Goal: Navigation & Orientation: Find specific page/section

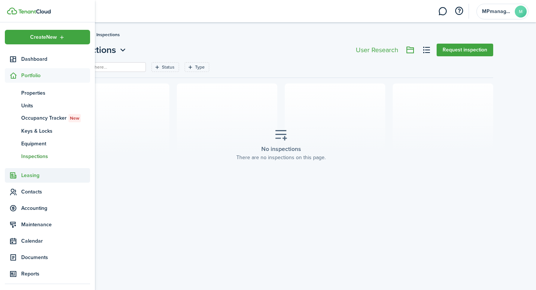
click at [32, 174] on span "Leasing" at bounding box center [55, 175] width 69 height 8
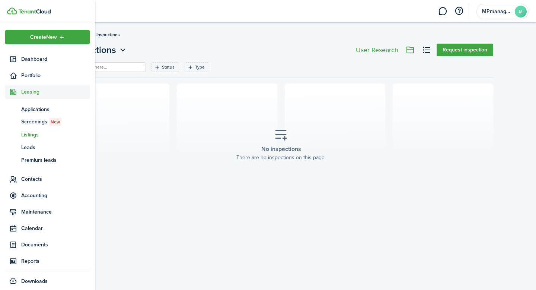
click at [37, 136] on span "Listings" at bounding box center [55, 135] width 69 height 8
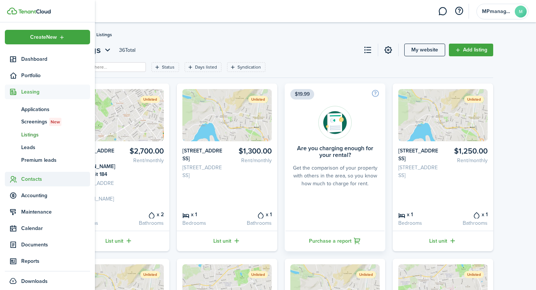
click at [31, 182] on span "Contacts" at bounding box center [55, 179] width 69 height 8
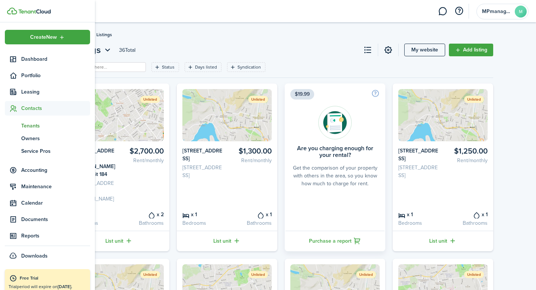
click at [35, 125] on span "Tenants" at bounding box center [55, 126] width 69 height 8
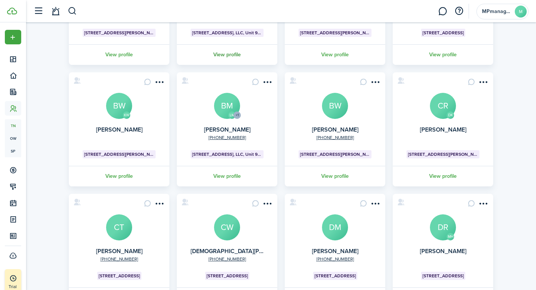
scroll to position [197, 0]
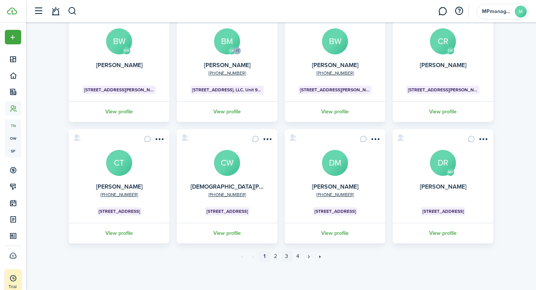
click at [288, 256] on link "3" at bounding box center [286, 256] width 11 height 11
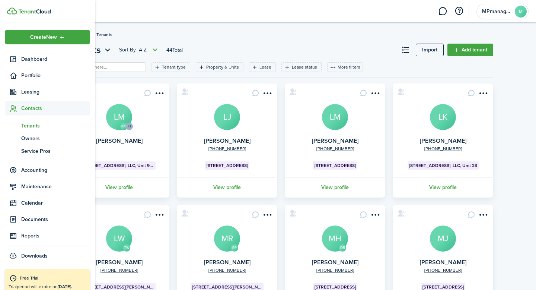
click at [36, 124] on span "Tenants" at bounding box center [55, 126] width 69 height 8
click at [36, 73] on span "Portfolio" at bounding box center [55, 75] width 69 height 8
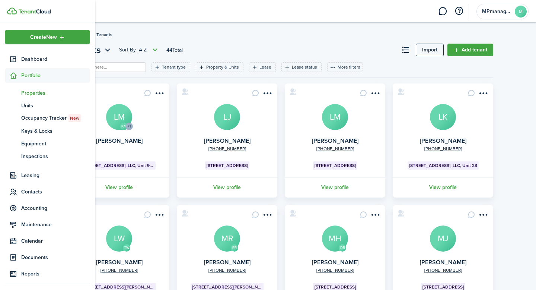
click at [32, 92] on span "Properties" at bounding box center [55, 93] width 69 height 8
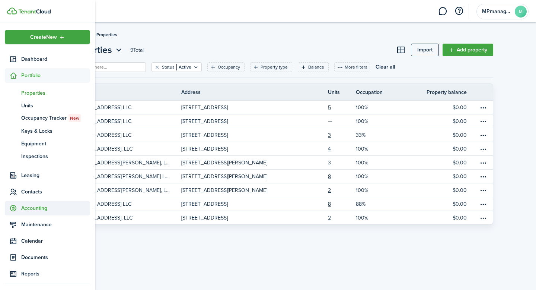
click at [27, 208] on span "Accounting" at bounding box center [55, 208] width 69 height 8
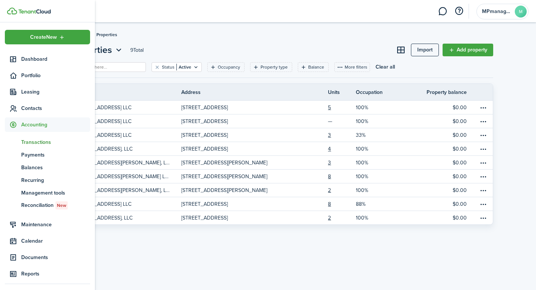
click at [37, 141] on span "Transactions" at bounding box center [55, 142] width 69 height 8
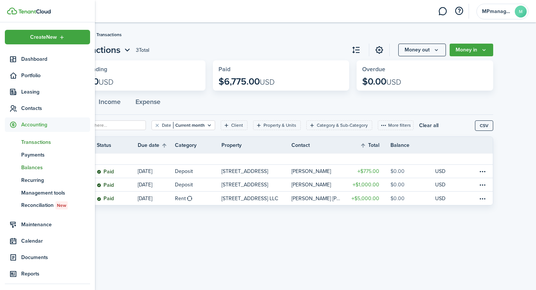
click at [42, 169] on span "Balances" at bounding box center [55, 167] width 69 height 8
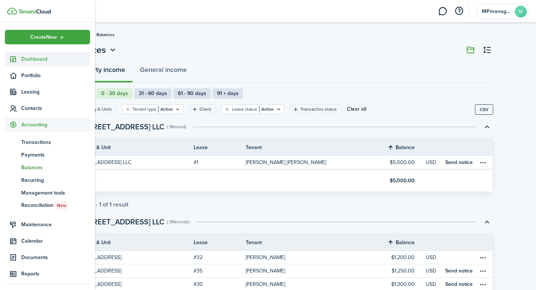
click at [31, 62] on span "Dashboard" at bounding box center [55, 59] width 69 height 8
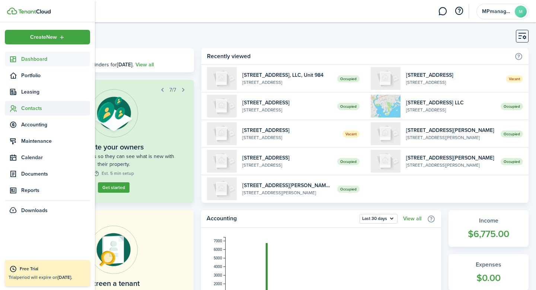
click at [29, 108] on span "Contacts" at bounding box center [55, 108] width 69 height 8
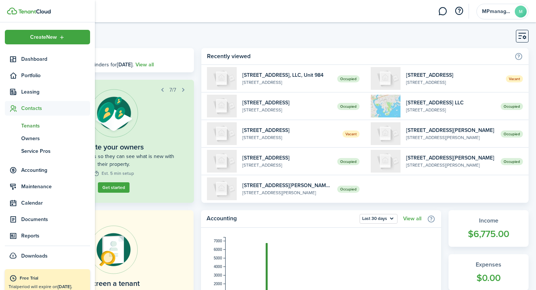
click at [27, 128] on span "Tenants" at bounding box center [55, 126] width 69 height 8
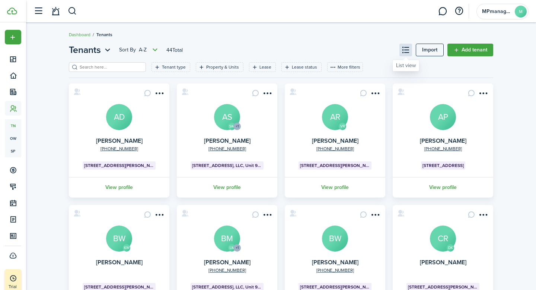
click at [409, 50] on button at bounding box center [405, 50] width 13 height 13
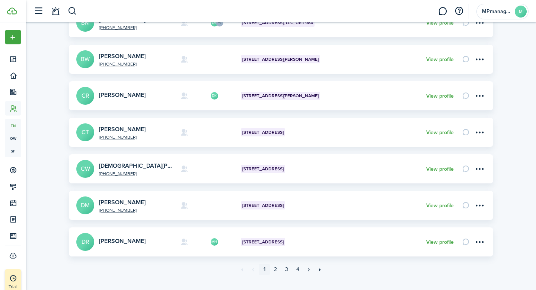
scroll to position [271, 0]
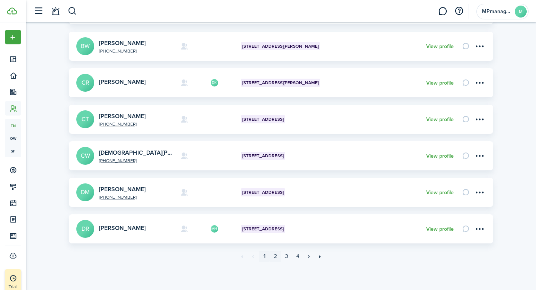
click at [275, 257] on link "2" at bounding box center [275, 256] width 11 height 11
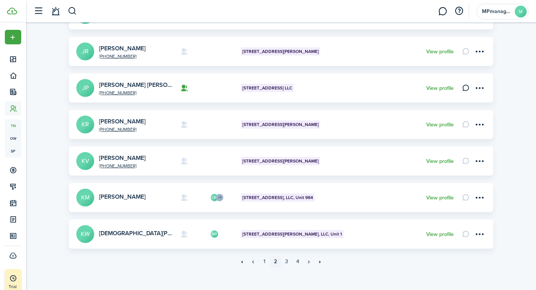
scroll to position [271, 0]
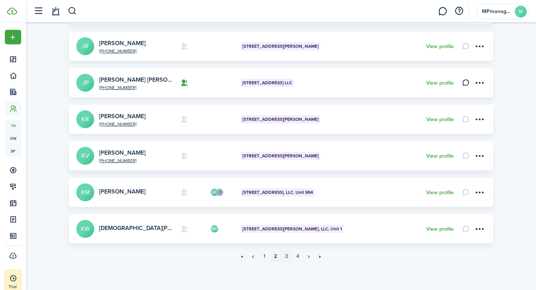
click at [288, 256] on link "3" at bounding box center [286, 256] width 11 height 11
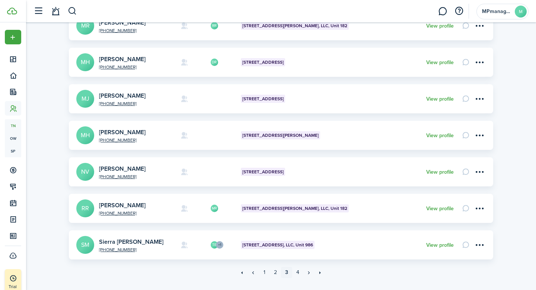
scroll to position [255, 0]
click at [297, 274] on link "4" at bounding box center [297, 271] width 11 height 11
